Goal: Task Accomplishment & Management: Use online tool/utility

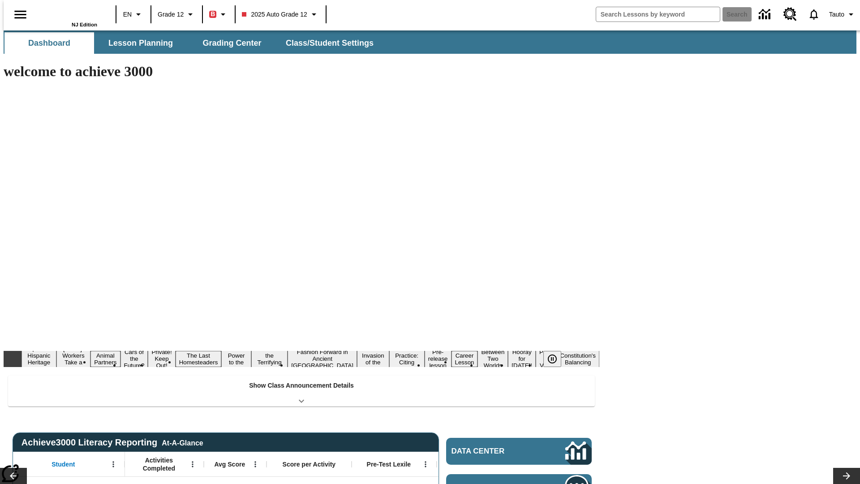
type input "-1"
click at [137, 43] on button "Lesson Planning" at bounding box center [141, 42] width 90 height 21
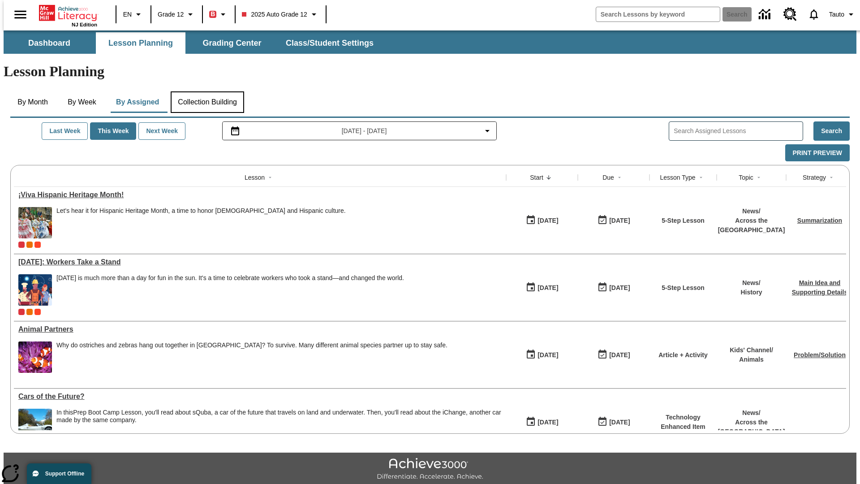
click at [207, 91] on button "Collection Building" at bounding box center [207, 101] width 73 height 21
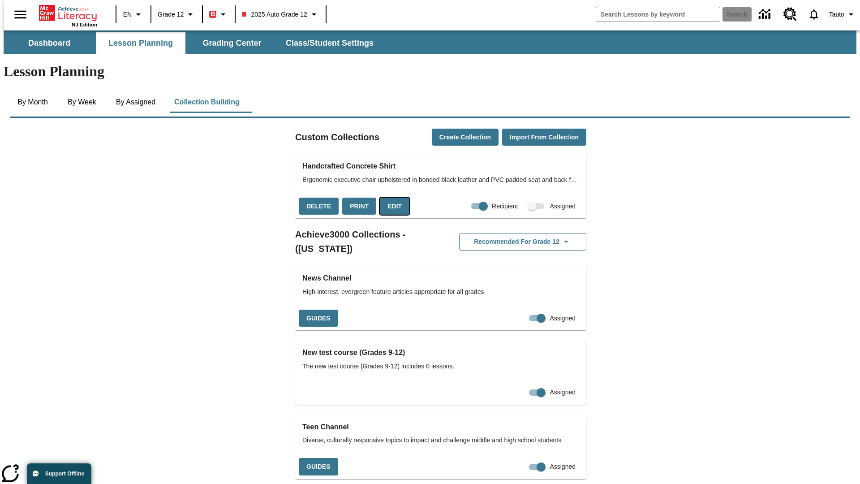
click at [391, 197] on button "Edit" at bounding box center [395, 205] width 30 height 17
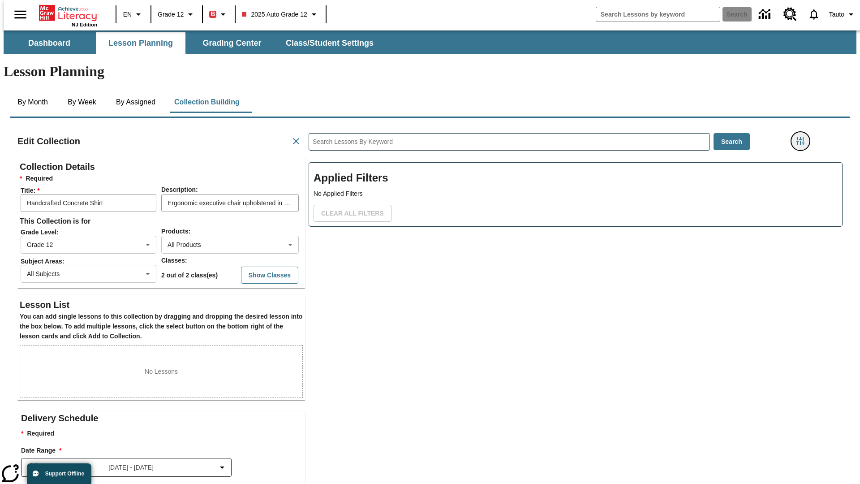
click at [803, 137] on icon "Filters Side menu" at bounding box center [800, 141] width 8 height 8
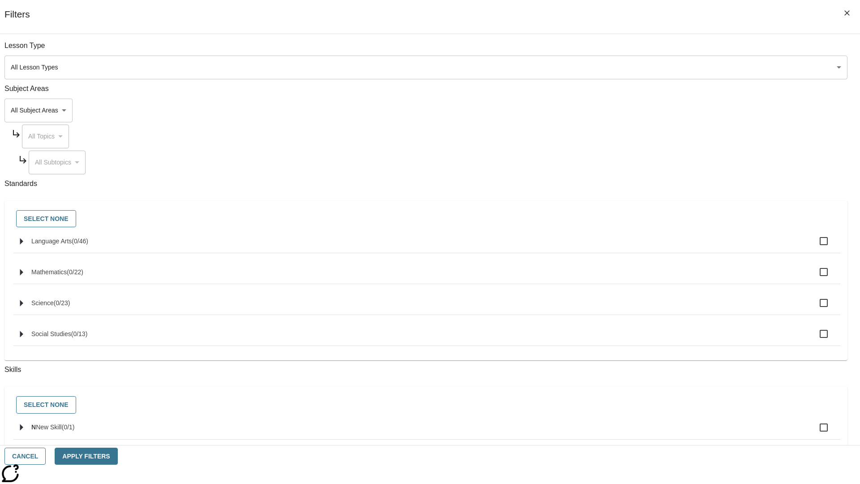
click at [645, 110] on body "Skip to main content NJ Edition EN Grade 12 B 2025 Auto Grade 12 Search 0 Tauto…" at bounding box center [430, 310] width 852 height 561
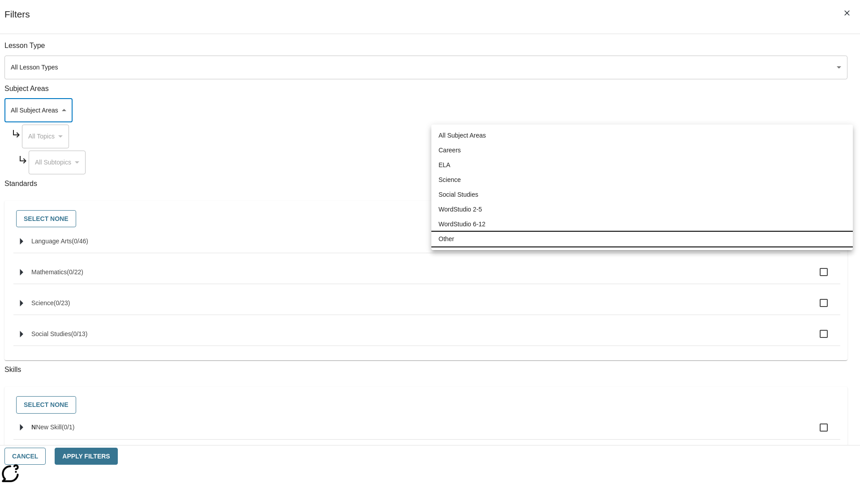
click at [642, 239] on li "Other" at bounding box center [641, 238] width 421 height 15
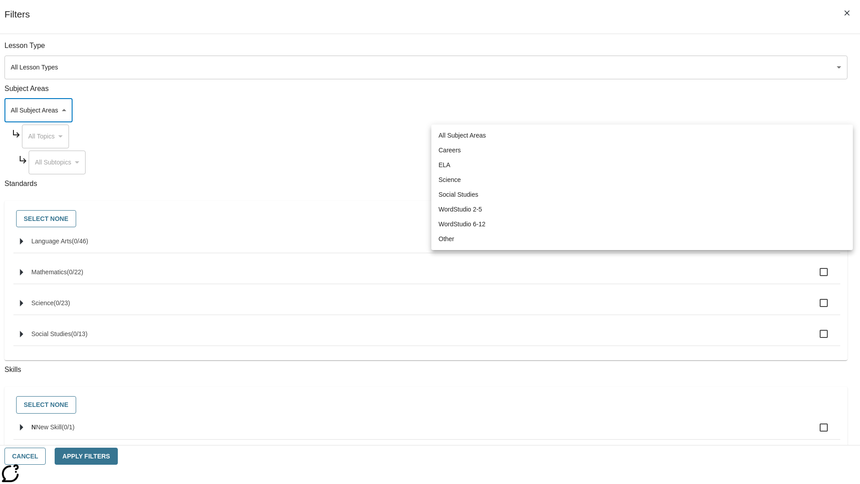
type input "0"
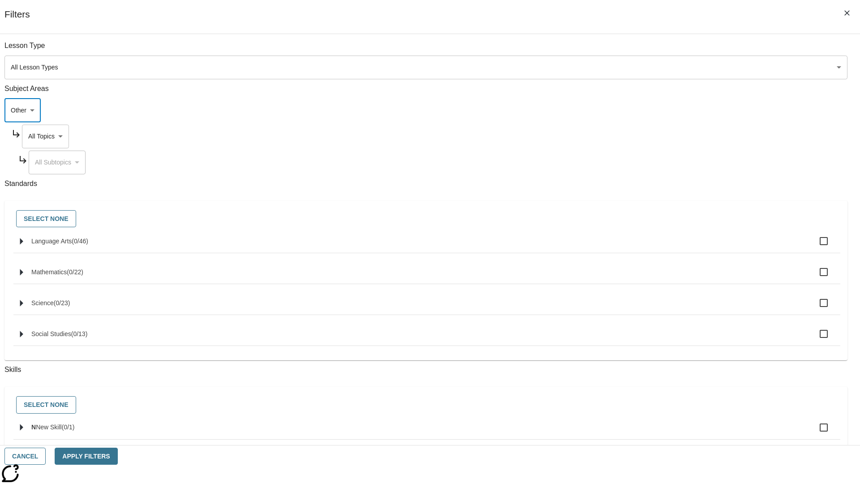
scroll to position [0, 0]
click at [653, 50] on body "Skip to main content NJ Edition EN Grade 12 B 2025 Auto Grade 12 Search 0 Tauto…" at bounding box center [430, 310] width 852 height 561
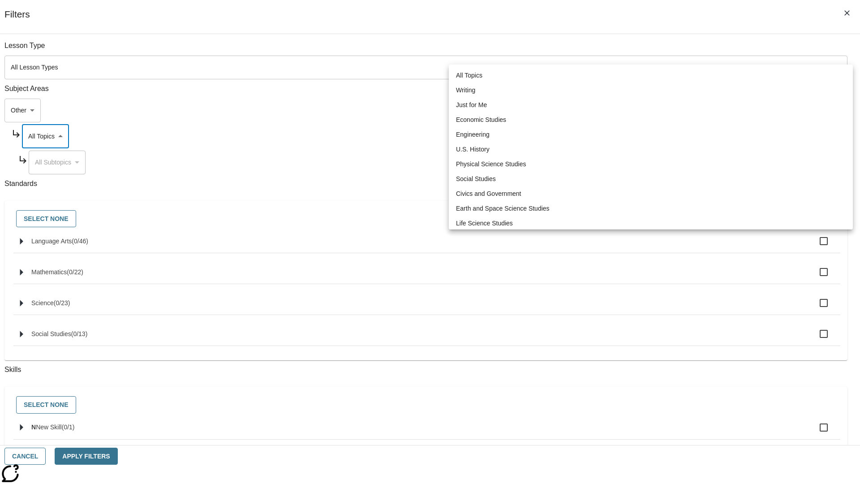
scroll to position [86, 0]
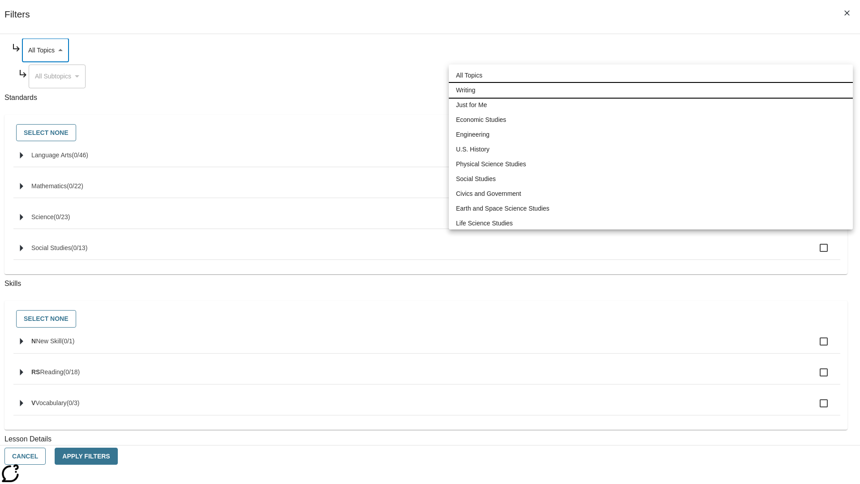
click at [651, 83] on li "Writing" at bounding box center [651, 90] width 404 height 15
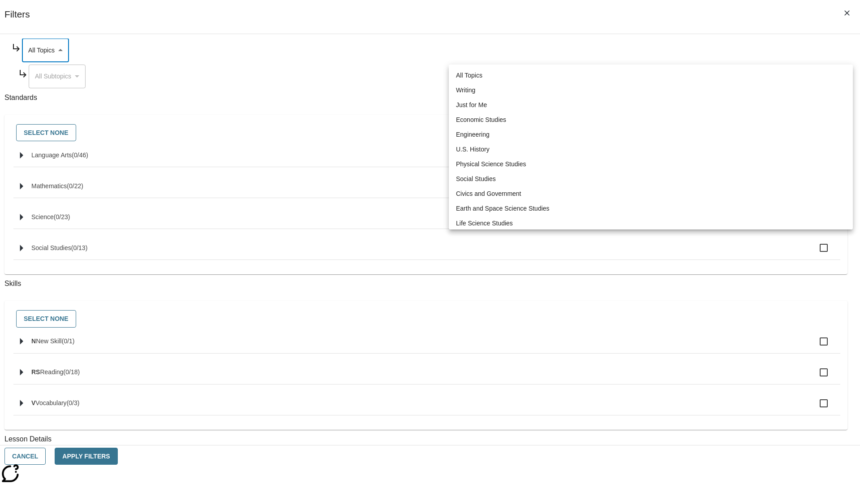
type input "6"
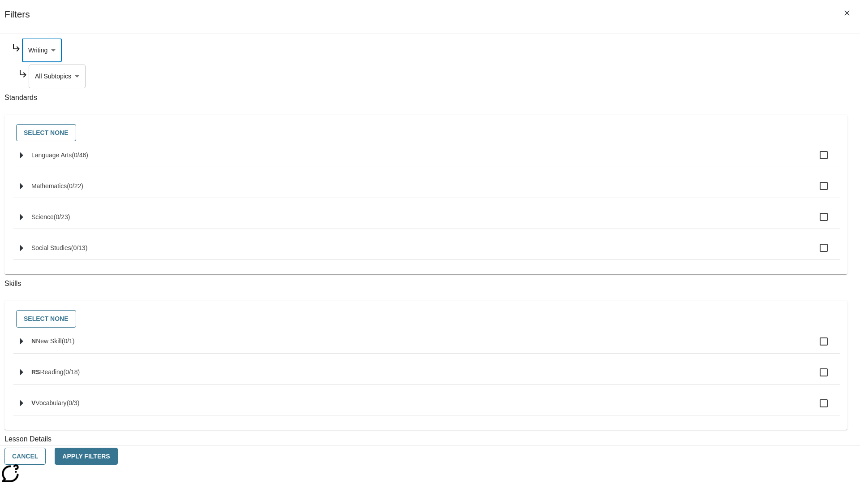
scroll to position [18, 0]
click at [117, 456] on button "Apply Filters" at bounding box center [86, 455] width 63 height 17
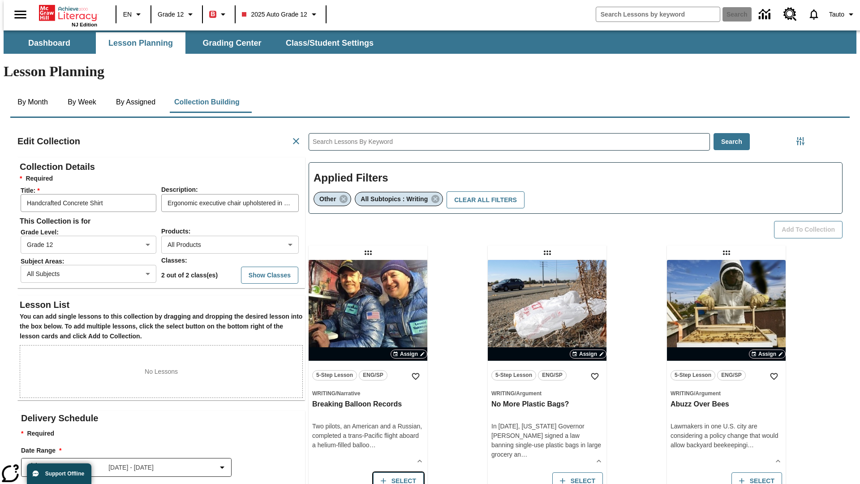
click at [396, 472] on button "Select" at bounding box center [398, 480] width 51 height 17
